Goal: Find specific page/section: Find specific page/section

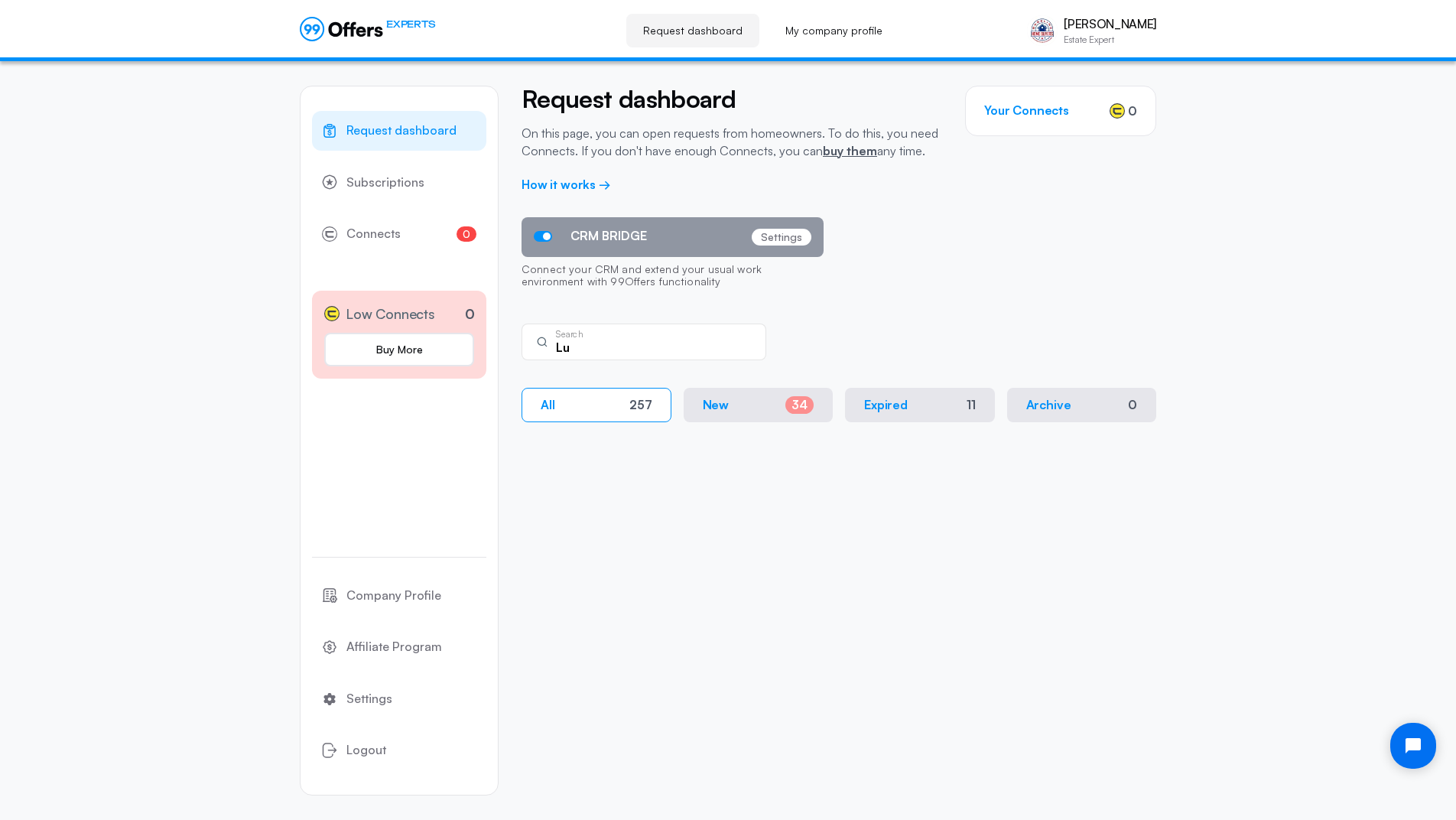
type input "L"
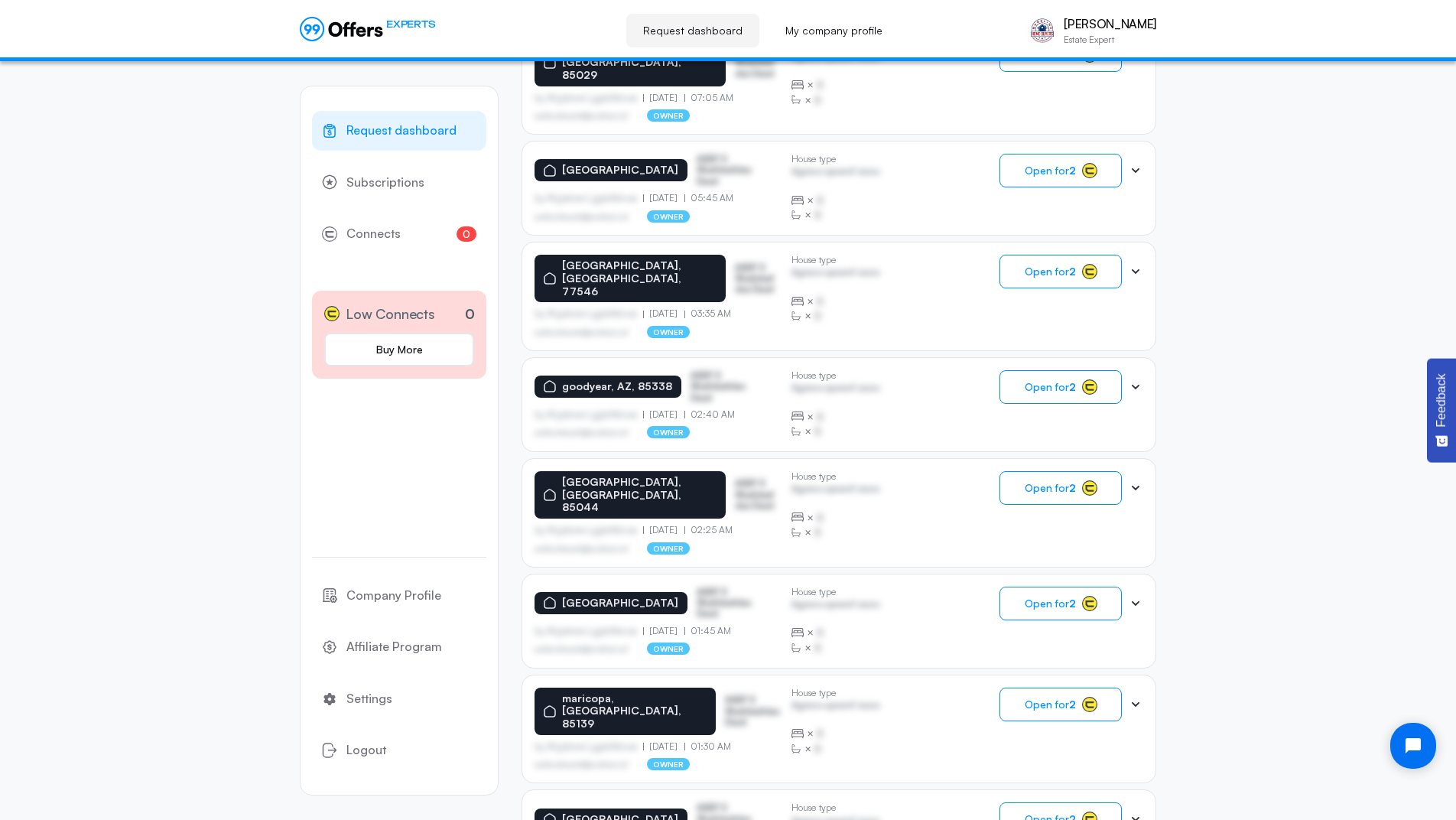
scroll to position [709, 0]
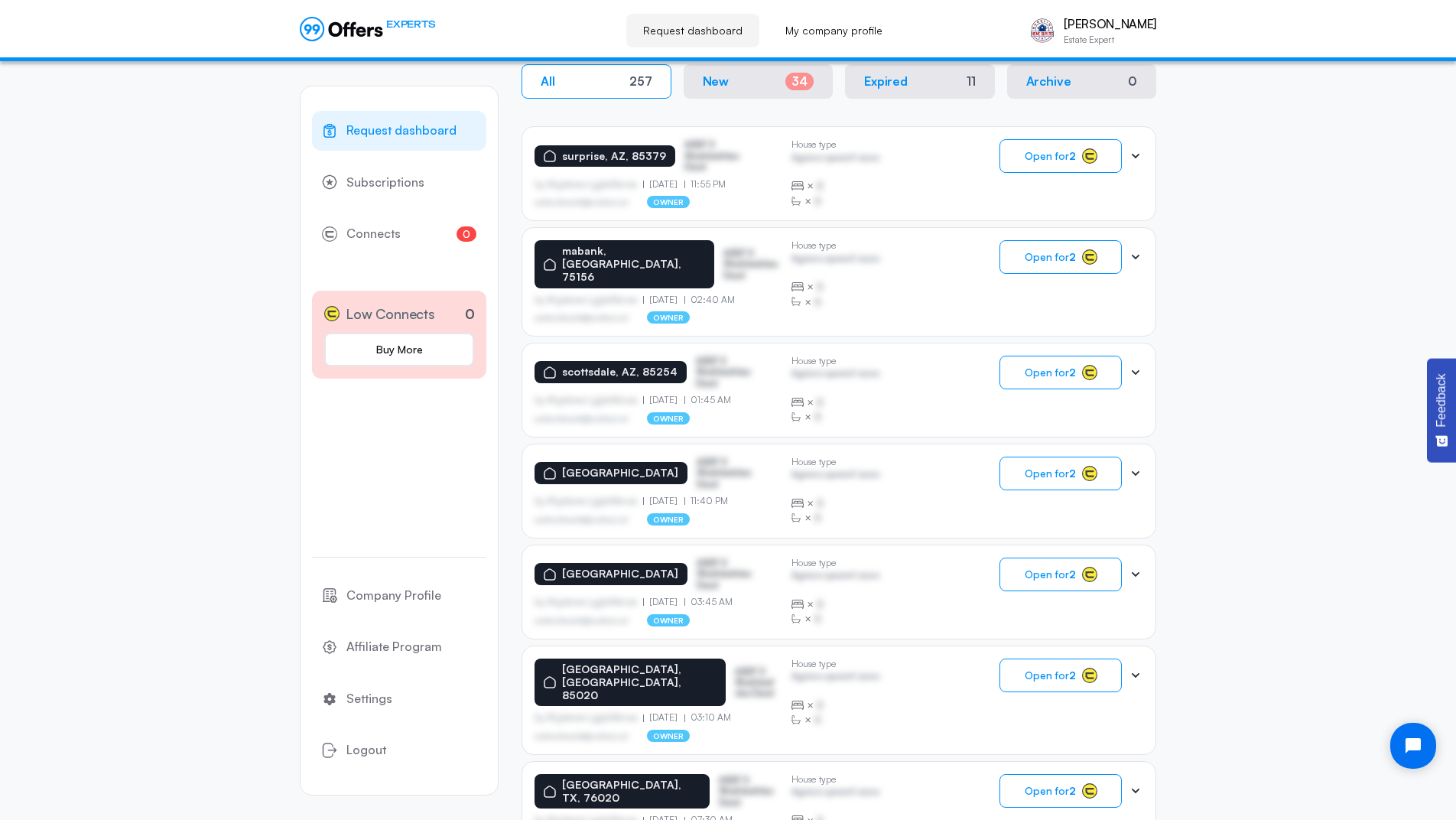
scroll to position [0, 0]
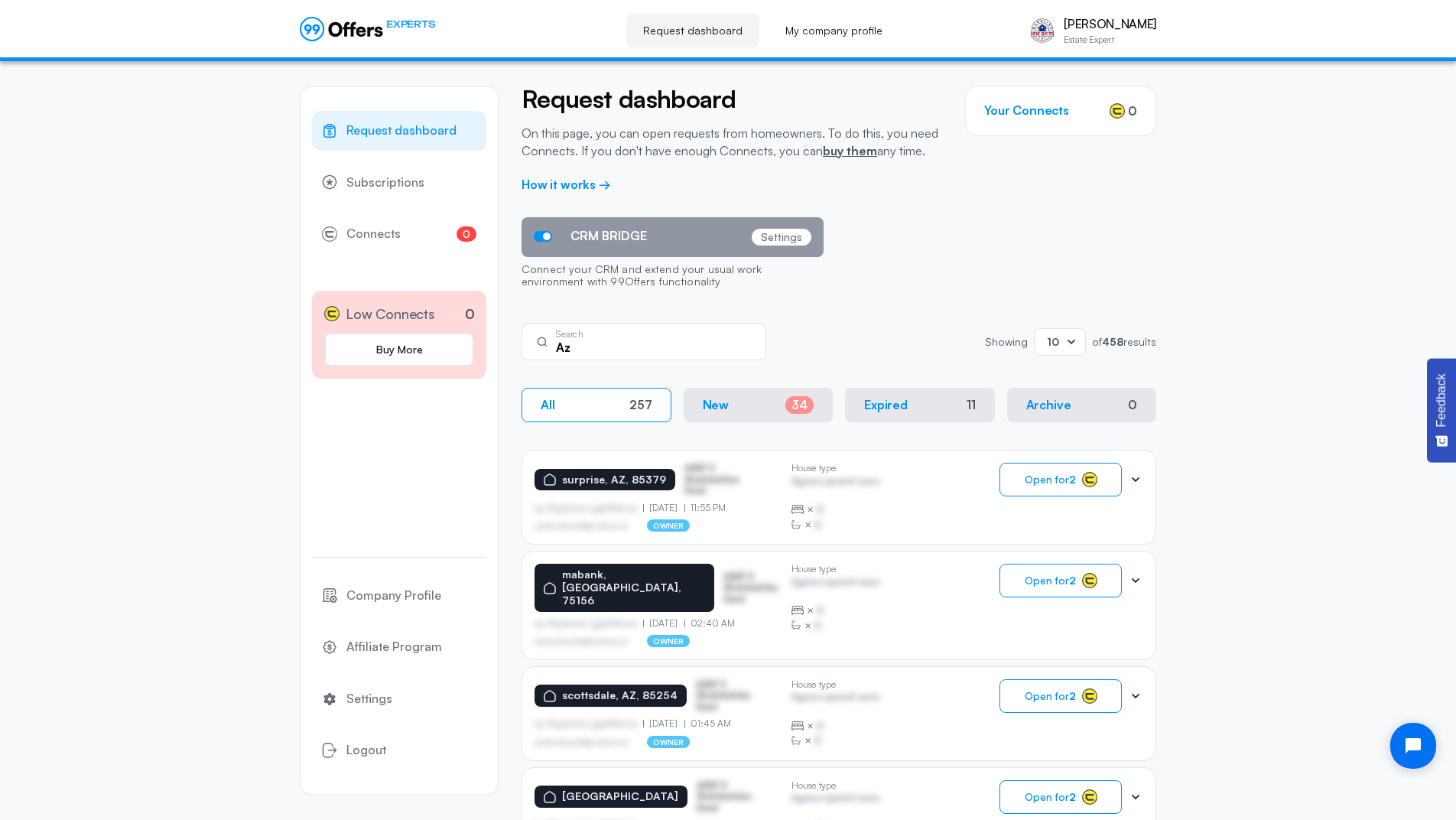
click at [595, 345] on input "Az" at bounding box center [654, 347] width 197 height 17
paste input "[PHONE_NUMBER]"
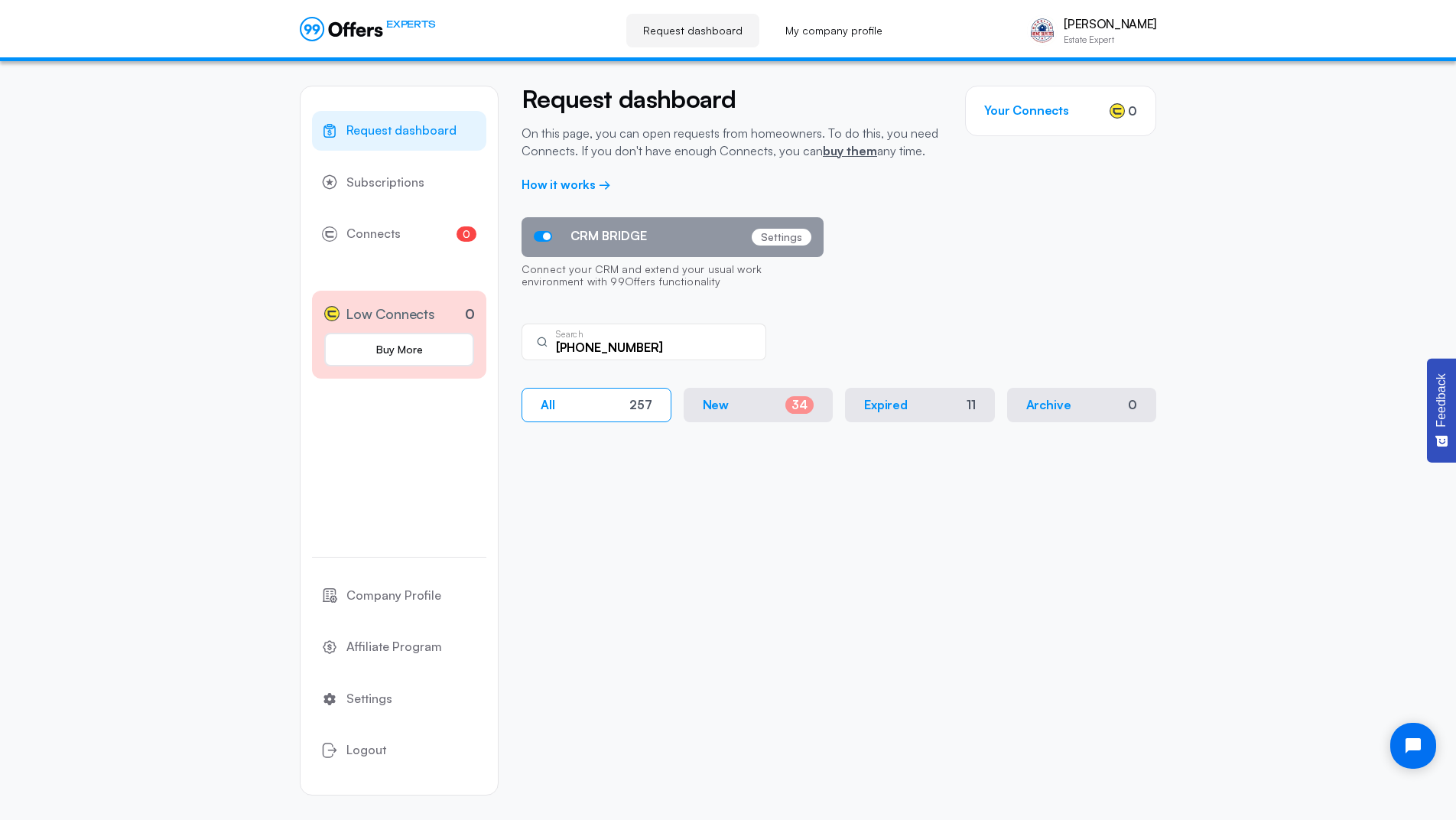
click at [586, 353] on input "[PHONE_NUMBER]" at bounding box center [654, 347] width 197 height 17
click at [607, 350] on input "602314-0550" at bounding box center [654, 347] width 197 height 17
click at [641, 358] on div "6023140550 Search" at bounding box center [643, 342] width 244 height 36
click at [619, 340] on input "6023140550" at bounding box center [654, 347] width 197 height 17
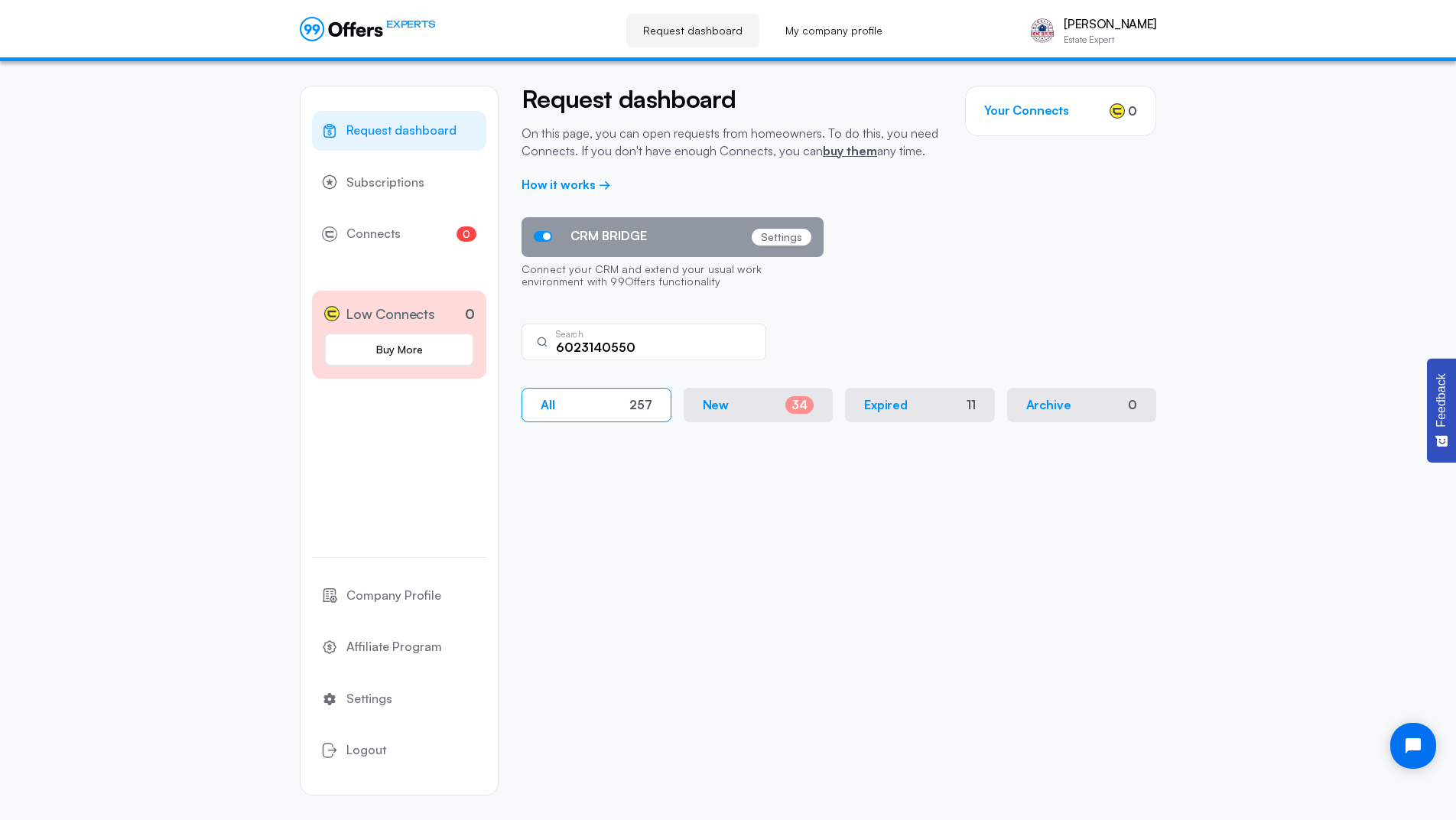
click at [619, 340] on input "6023140550" at bounding box center [654, 347] width 197 height 17
type input "phoenix"
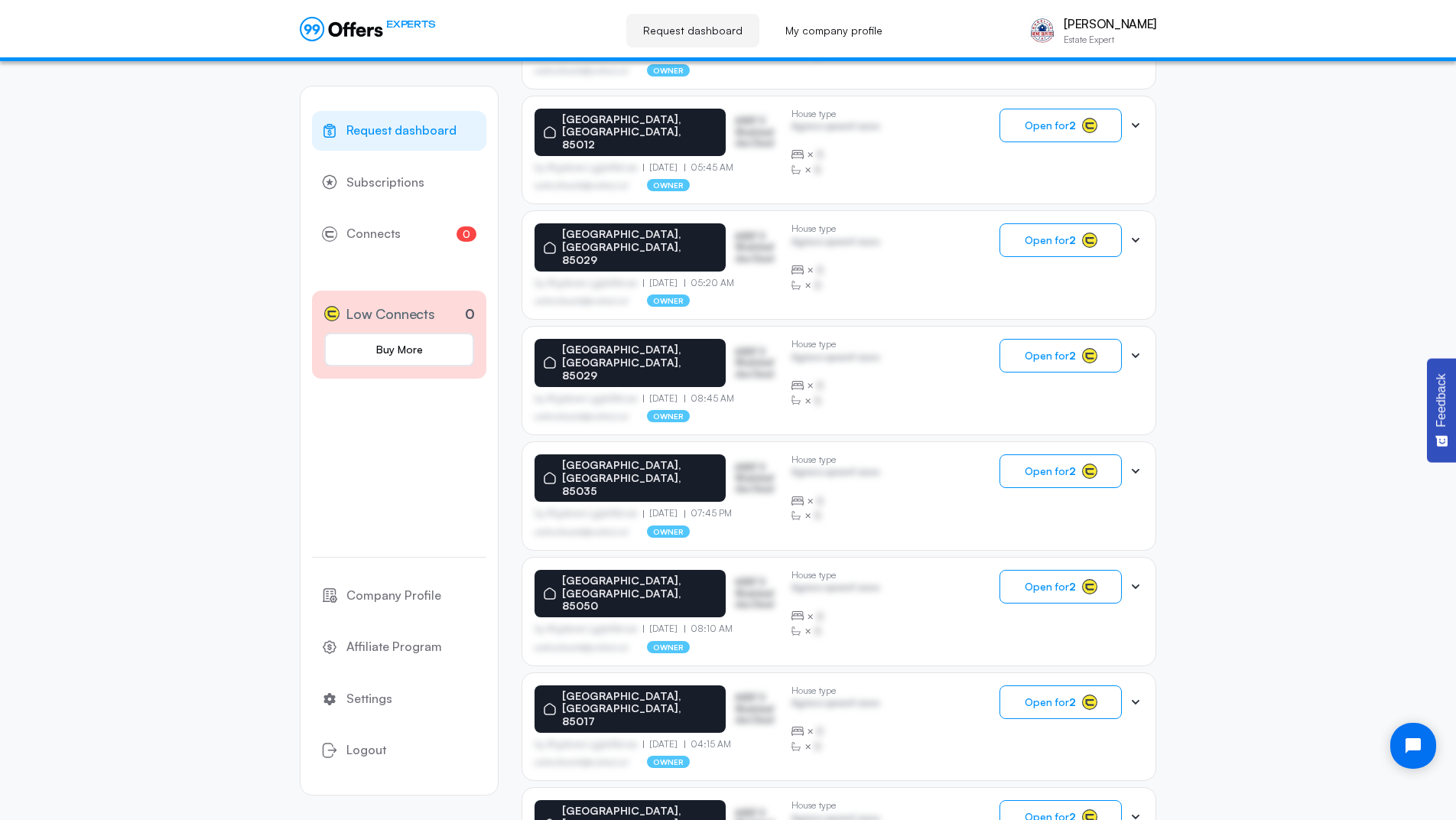
scroll to position [708, 0]
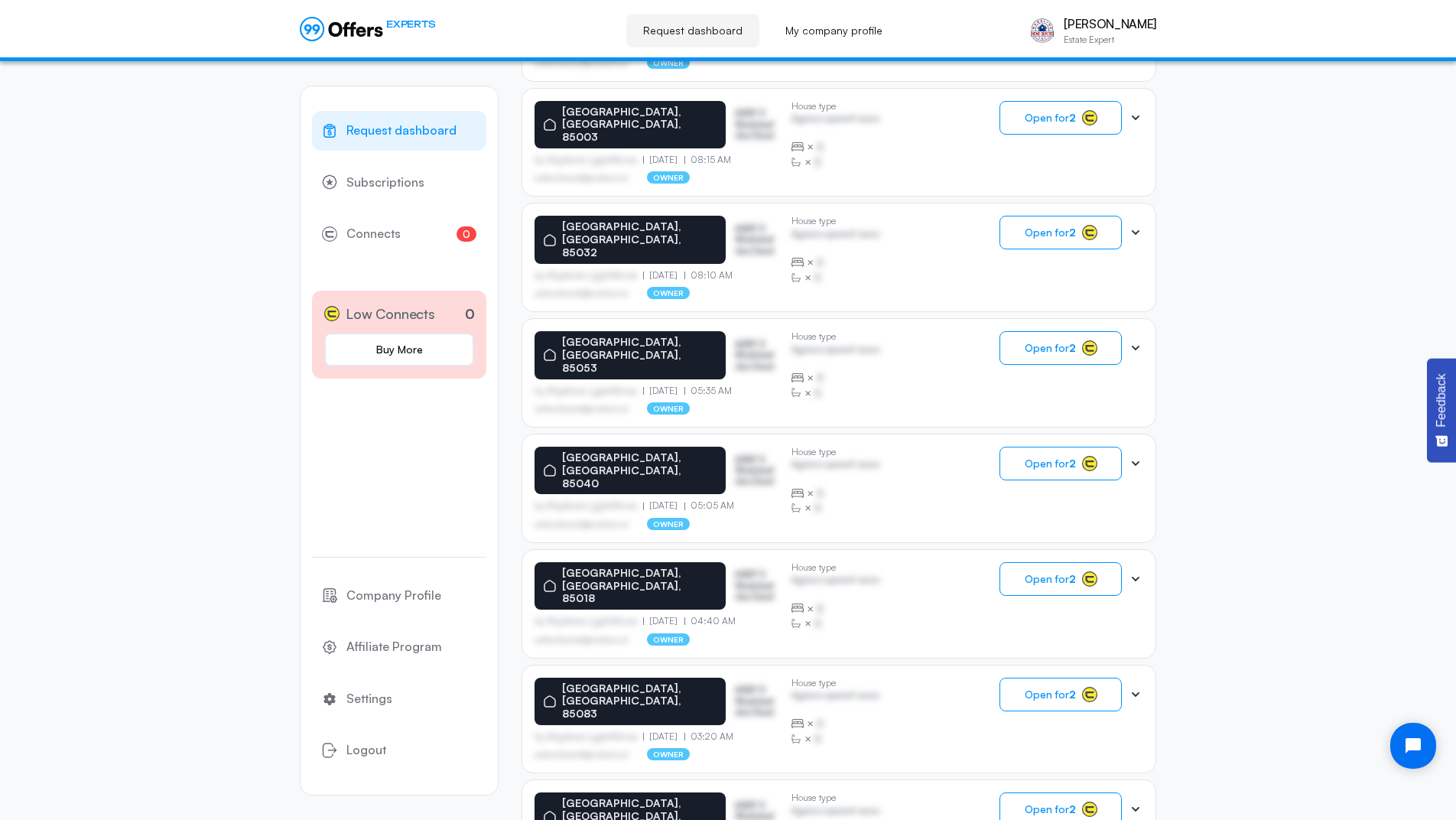
click at [1016, 446] on button "View details" at bounding box center [1060, 463] width 123 height 34
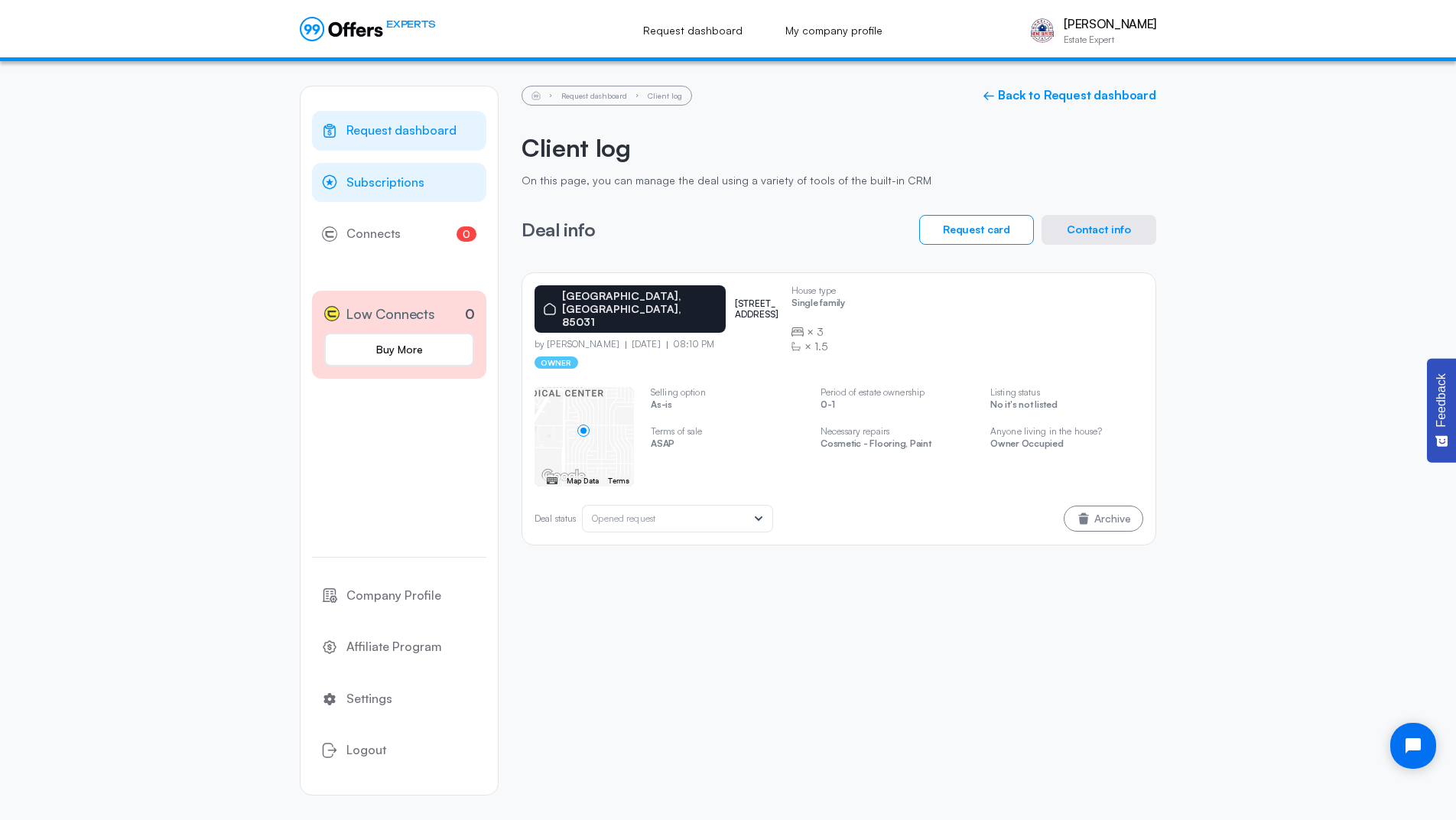
click at [364, 188] on span "Subscriptions" at bounding box center [386, 183] width 78 height 20
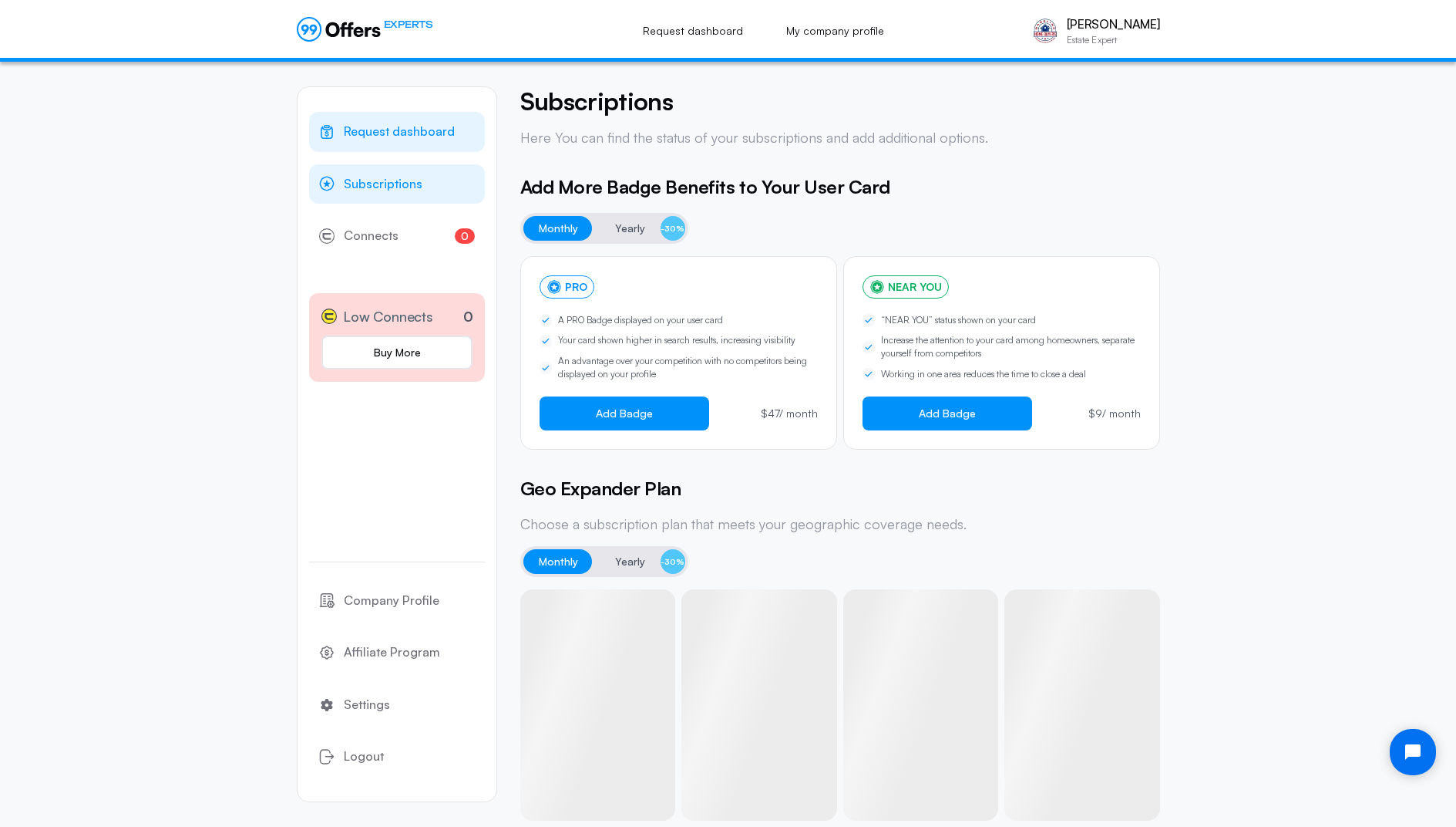
click at [390, 125] on span "Request dashboard" at bounding box center [399, 132] width 111 height 20
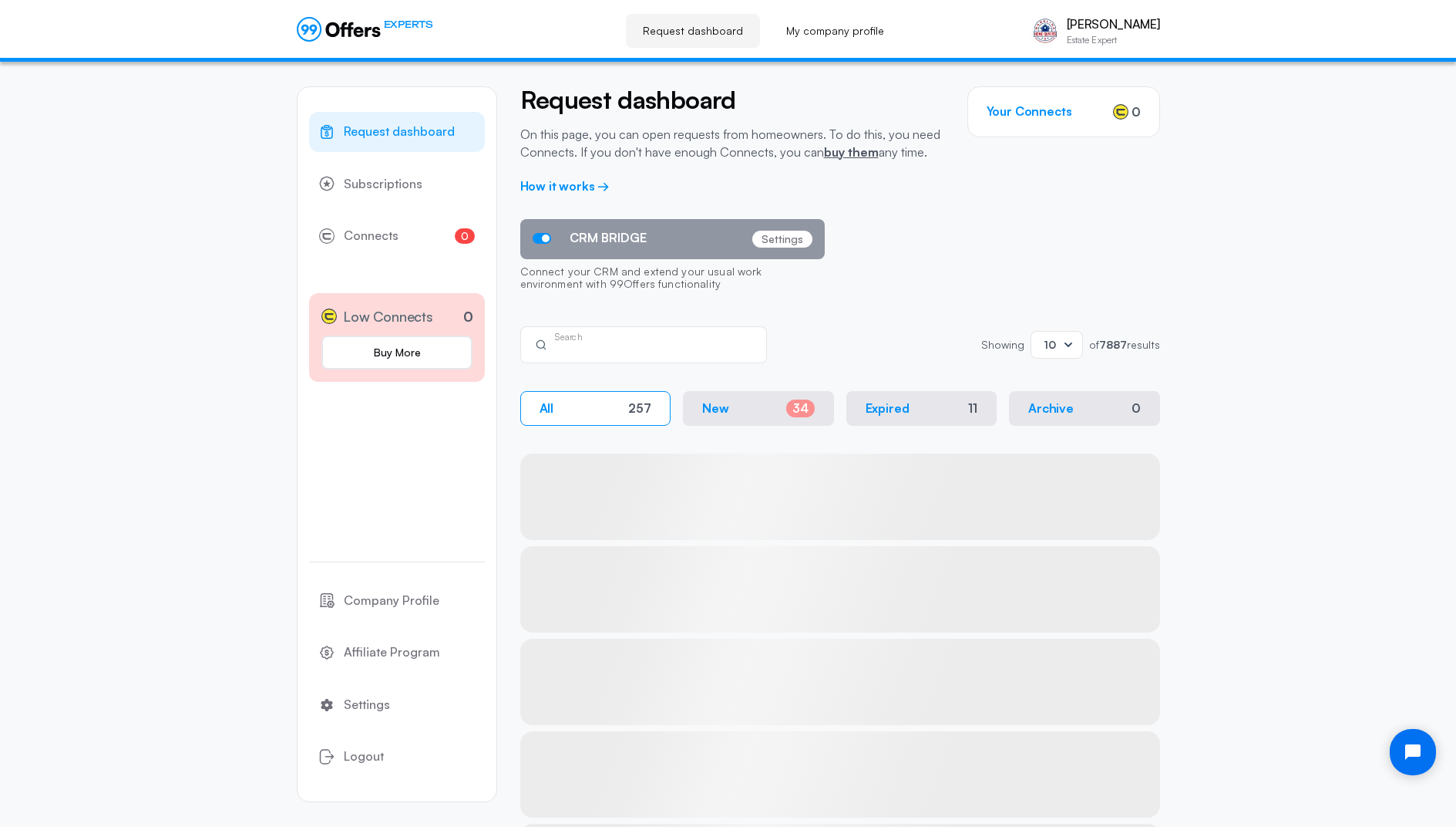
click at [581, 344] on input "text" at bounding box center [654, 350] width 199 height 17
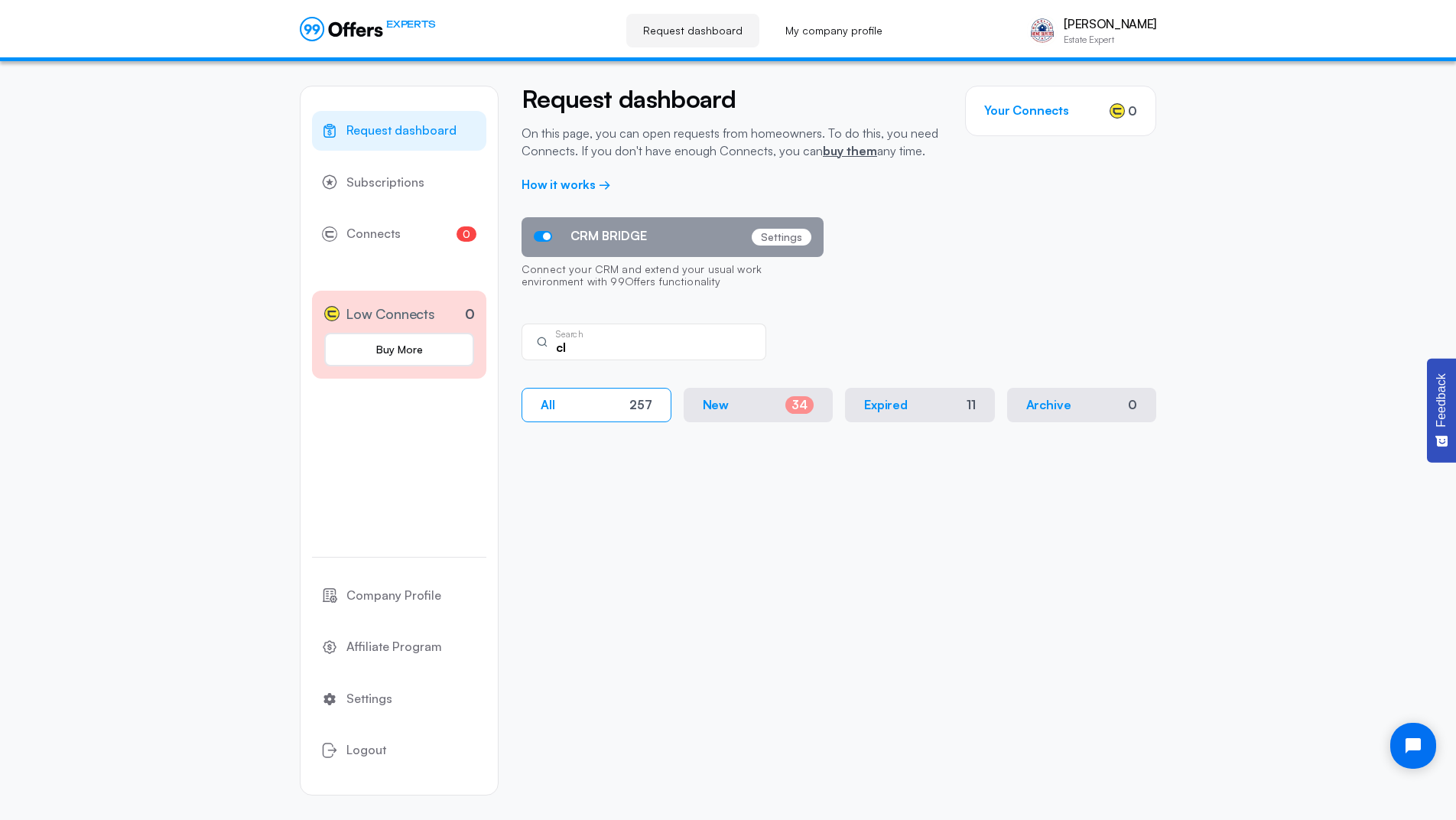
type input "c"
